Goal: Transaction & Acquisition: Download file/media

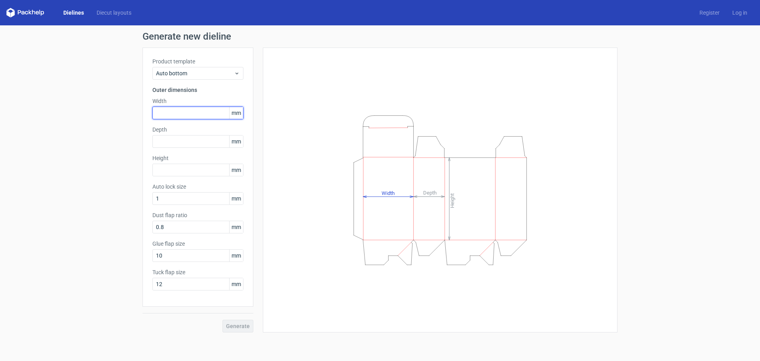
click at [170, 109] on input "text" at bounding box center [197, 112] width 91 height 13
click at [170, 171] on input "text" at bounding box center [197, 169] width 91 height 13
type input "65"
click at [173, 111] on input "text" at bounding box center [197, 112] width 91 height 13
type input "80"
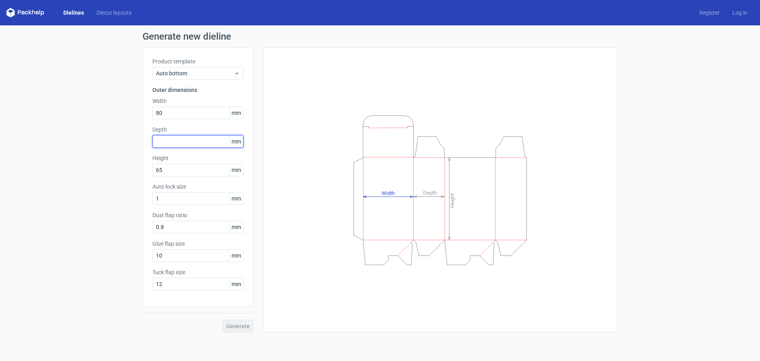
click at [171, 138] on input "text" at bounding box center [197, 141] width 91 height 13
type input "78"
click at [100, 196] on div "Generate new dieline Product template Auto bottom Outer dimensions Width 80 mm …" at bounding box center [380, 181] width 760 height 313
click at [239, 328] on span "Generate" at bounding box center [238, 326] width 24 height 6
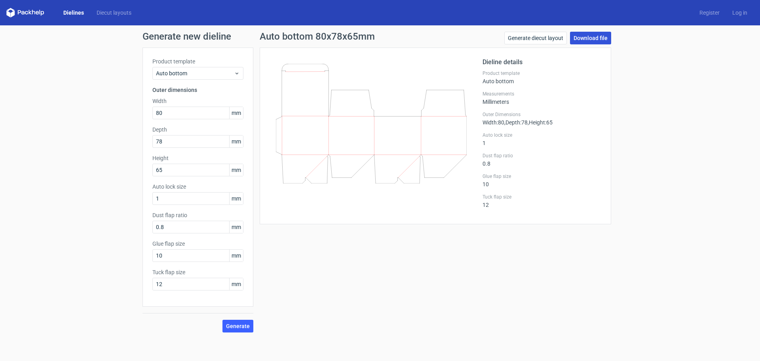
click at [592, 38] on link "Download file" at bounding box center [590, 38] width 41 height 13
